Goal: Task Accomplishment & Management: Use online tool/utility

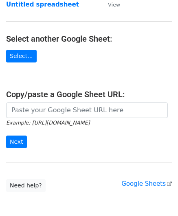
scroll to position [82, 0]
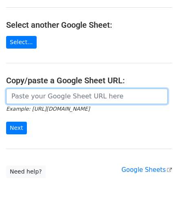
click at [40, 98] on input "url" at bounding box center [87, 97] width 162 height 16
paste input "[URL][DOMAIN_NAME]"
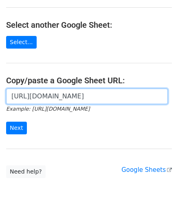
scroll to position [0, 182]
type input "[URL][DOMAIN_NAME]"
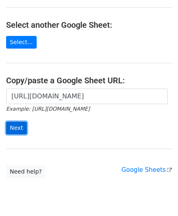
scroll to position [0, 0]
click at [16, 125] on input "Next" at bounding box center [16, 128] width 21 height 13
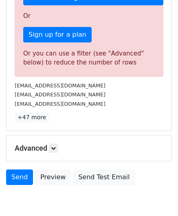
scroll to position [275, 0]
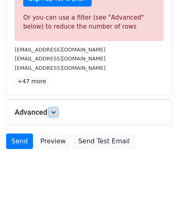
click at [53, 111] on icon at bounding box center [53, 112] width 5 height 5
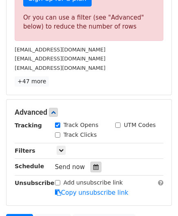
click at [93, 164] on icon at bounding box center [95, 167] width 5 height 6
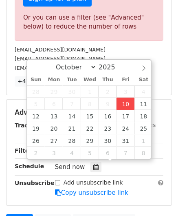
type input "2025-10-10 12:00"
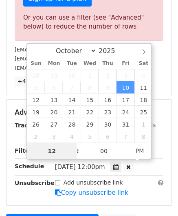
paste input "0"
type input "10"
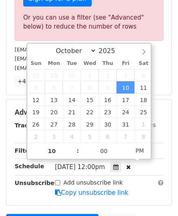
type input "2025-10-10 22:00"
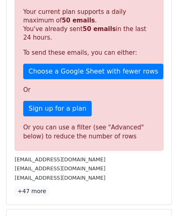
scroll to position [350, 0]
